Goal: Task Accomplishment & Management: Complete application form

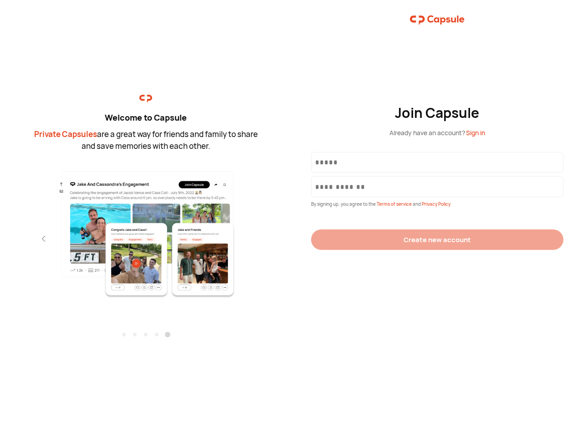
click at [291, 219] on div "Join Capsule Already have an account? Sign in By signing up, you agree to the T…" at bounding box center [436, 218] width 291 height 437
click at [146, 231] on img at bounding box center [145, 234] width 199 height 128
click at [0, 239] on div "Welcome to Capsule Private Capsules are a great way for friends and family to s…" at bounding box center [145, 218] width 291 height 437
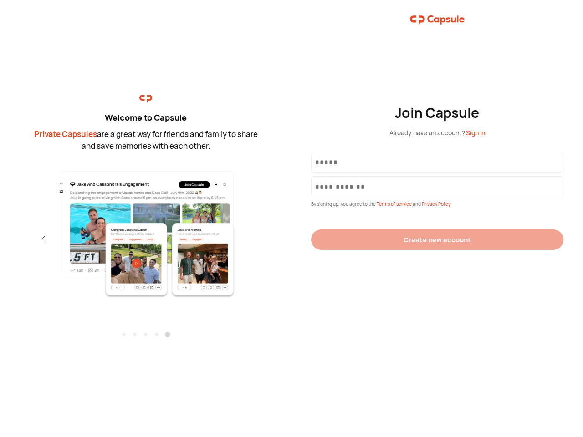
click at [0, 239] on div "Welcome to Capsule Private Capsules are a great way for friends and family to s…" at bounding box center [145, 218] width 291 height 437
click at [27, 239] on div "Welcome to Capsule Private Capsules are a great way for friends and family to s…" at bounding box center [145, 218] width 291 height 437
